Goal: Task Accomplishment & Management: Manage account settings

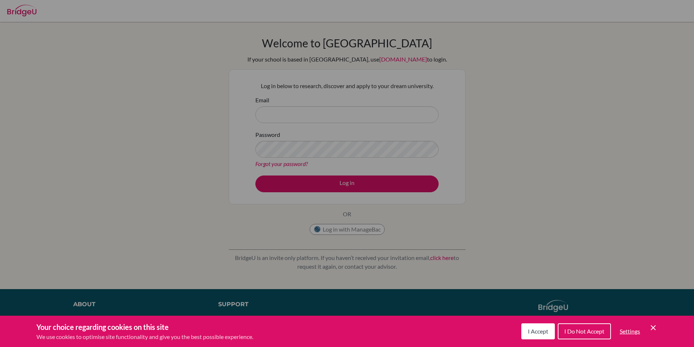
click at [653, 328] on icon "Save and close" at bounding box center [653, 327] width 5 height 5
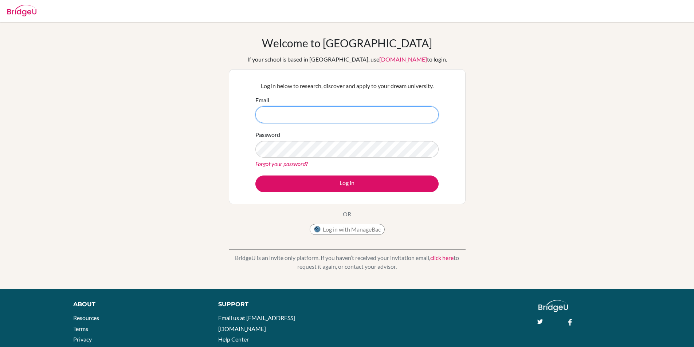
click at [308, 112] on input "Email" at bounding box center [346, 114] width 183 height 17
type input "[EMAIL_ADDRESS][DOMAIN_NAME]"
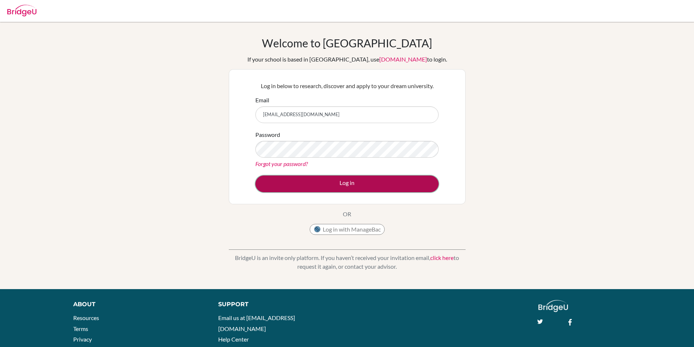
click at [346, 187] on button "Log in" at bounding box center [346, 184] width 183 height 17
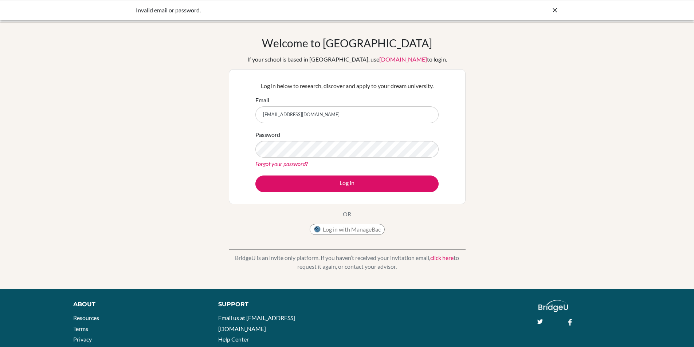
click at [271, 165] on link "Forgot your password?" at bounding box center [281, 163] width 52 height 7
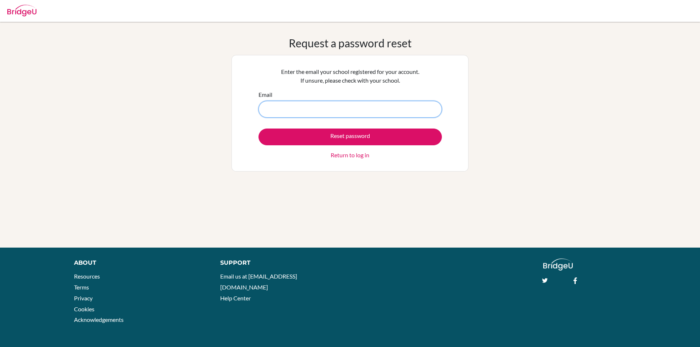
click at [277, 109] on input "Email" at bounding box center [349, 109] width 183 height 17
type input "sherris.shoko@student.mcc.ac.zw"
drag, startPoint x: 295, startPoint y: 130, endPoint x: 299, endPoint y: 123, distance: 8.3
click at [297, 130] on button "Reset password" at bounding box center [349, 137] width 183 height 17
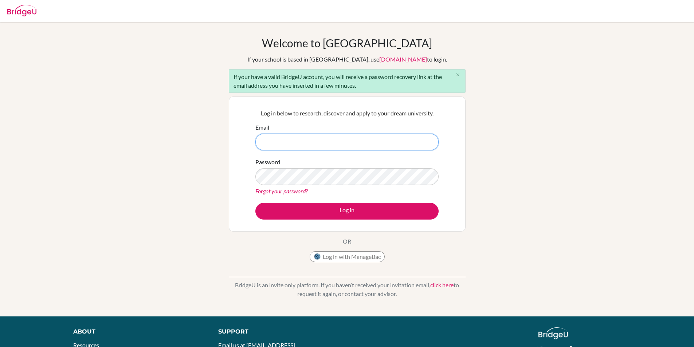
click at [301, 140] on input "Email" at bounding box center [346, 142] width 183 height 17
type input "[EMAIL_ADDRESS][DOMAIN_NAME]"
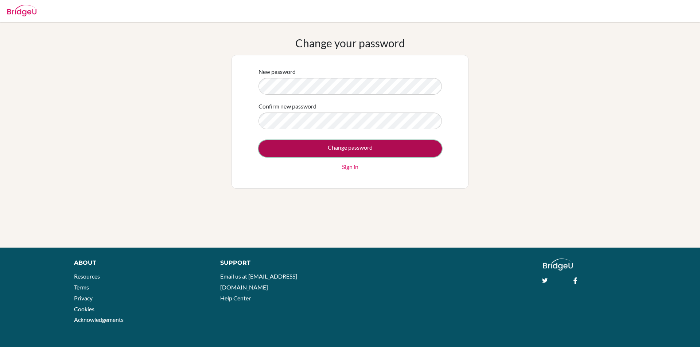
click at [274, 145] on input "Change password" at bounding box center [349, 148] width 183 height 17
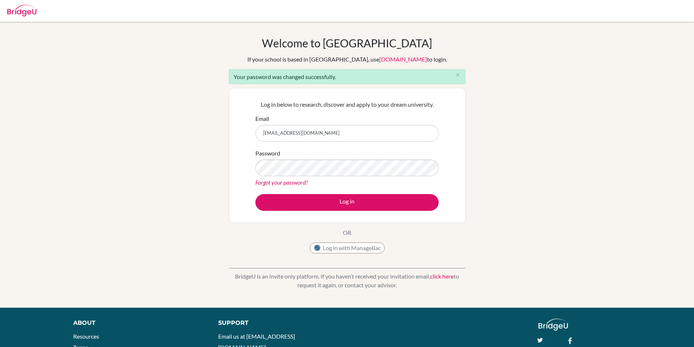
click at [322, 211] on div "Log in below to research, discover and apply to your dream university. Email [E…" at bounding box center [347, 155] width 192 height 120
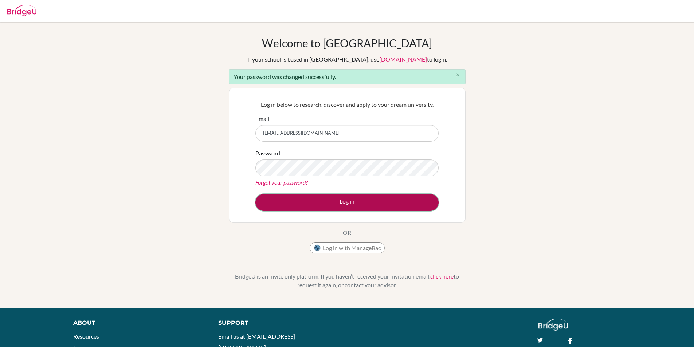
click at [325, 206] on button "Log in" at bounding box center [346, 202] width 183 height 17
